Goal: Find contact information: Find contact information

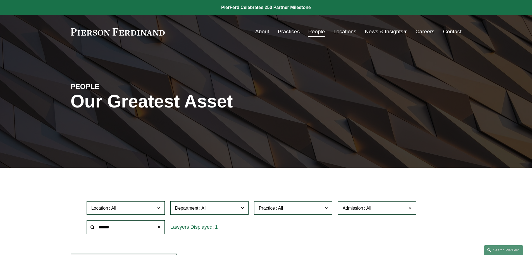
scroll to position [56, 0]
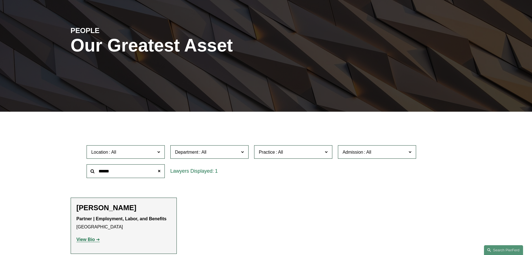
drag, startPoint x: 113, startPoint y: 172, endPoint x: 79, endPoint y: 174, distance: 33.8
click at [78, 174] on div "Location All [GEOGRAPHIC_DATA] [GEOGRAPHIC_DATA] [GEOGRAPHIC_DATA] [GEOGRAPHIC_…" at bounding box center [266, 161] width 391 height 38
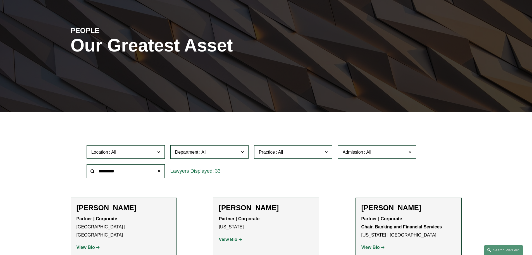
type input "*********"
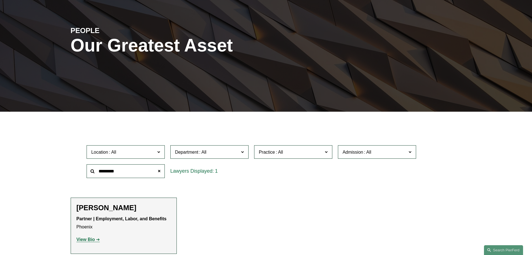
click at [130, 233] on div "Partner | Employment, Labor, and Benefits Phoenix View Bio Location: [GEOGRAPHI…" at bounding box center [124, 229] width 94 height 28
click at [80, 235] on div "Partner | Employment, Labor, and Benefits Phoenix View Bio Location: [GEOGRAPHI…" at bounding box center [124, 229] width 94 height 28
drag, startPoint x: 81, startPoint y: 237, endPoint x: 85, endPoint y: 237, distance: 3.6
click at [81, 237] on strong "View Bio" at bounding box center [86, 239] width 18 height 5
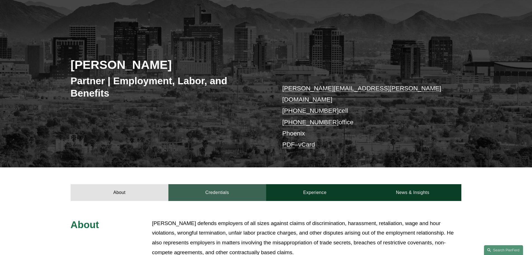
scroll to position [56, 0]
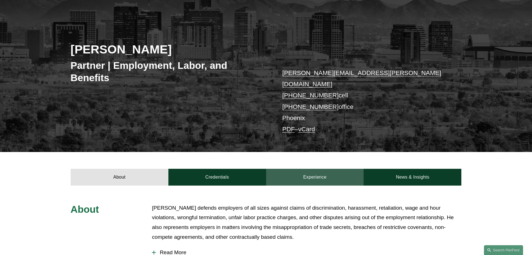
click at [330, 168] on link "Experience" at bounding box center [315, 176] width 98 height 17
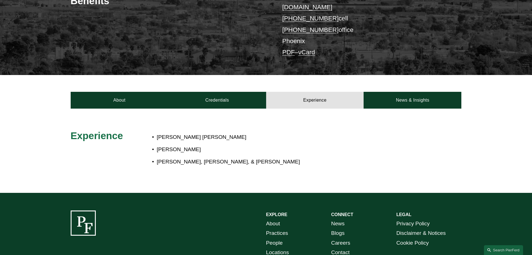
scroll to position [140, 0]
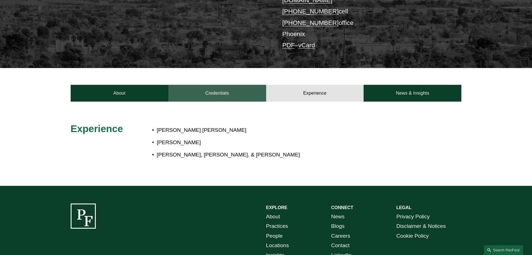
click at [236, 90] on link "Credentials" at bounding box center [217, 93] width 98 height 17
